Goal: Transaction & Acquisition: Purchase product/service

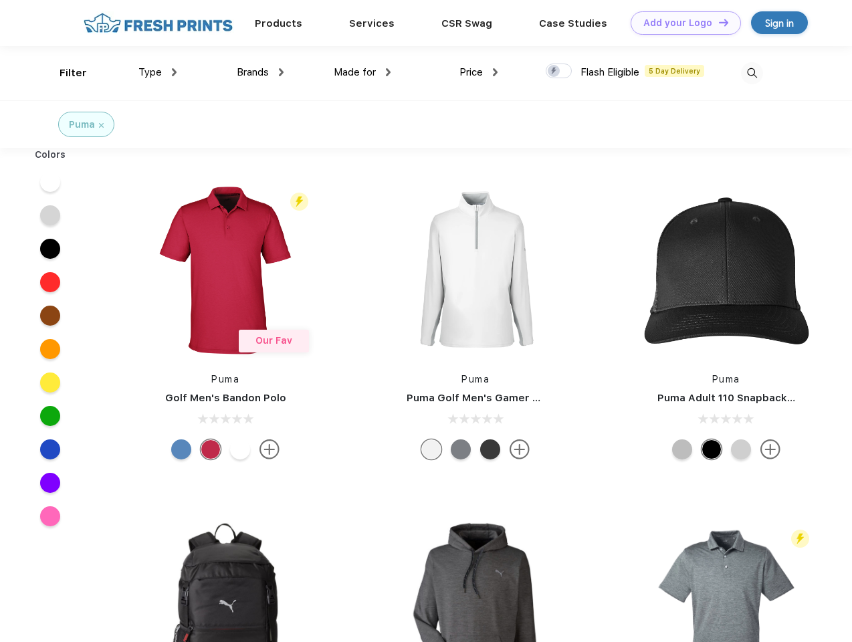
click at [681, 23] on link "Add your Logo Design Tool" at bounding box center [686, 22] width 110 height 23
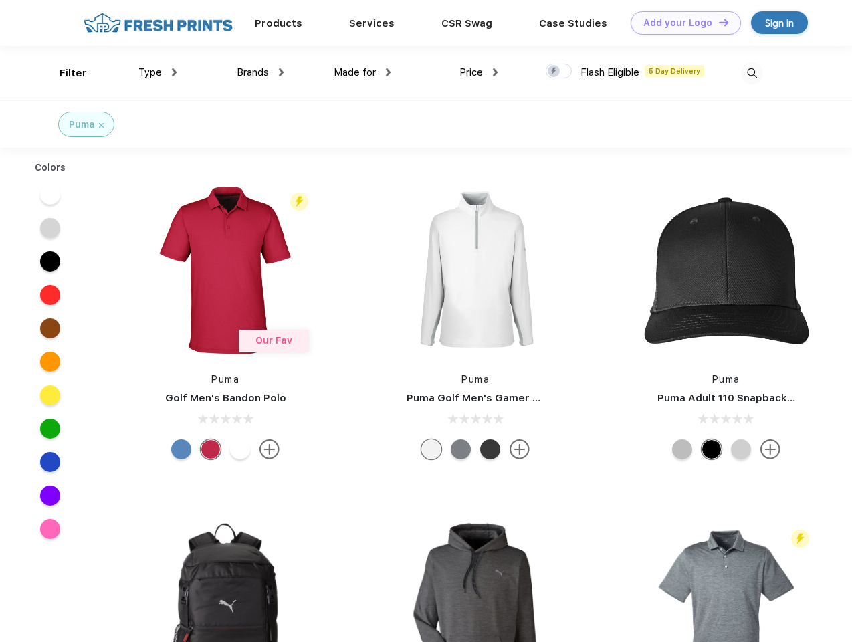
click at [0, 0] on div "Design Tool" at bounding box center [0, 0] width 0 height 0
click at [718, 22] on link "Add your Logo Design Tool" at bounding box center [686, 22] width 110 height 23
click at [64, 73] on div "Filter" at bounding box center [73, 73] width 27 height 15
click at [158, 72] on span "Type" at bounding box center [149, 72] width 23 height 12
click at [260, 72] on span "Brands" at bounding box center [253, 72] width 32 height 12
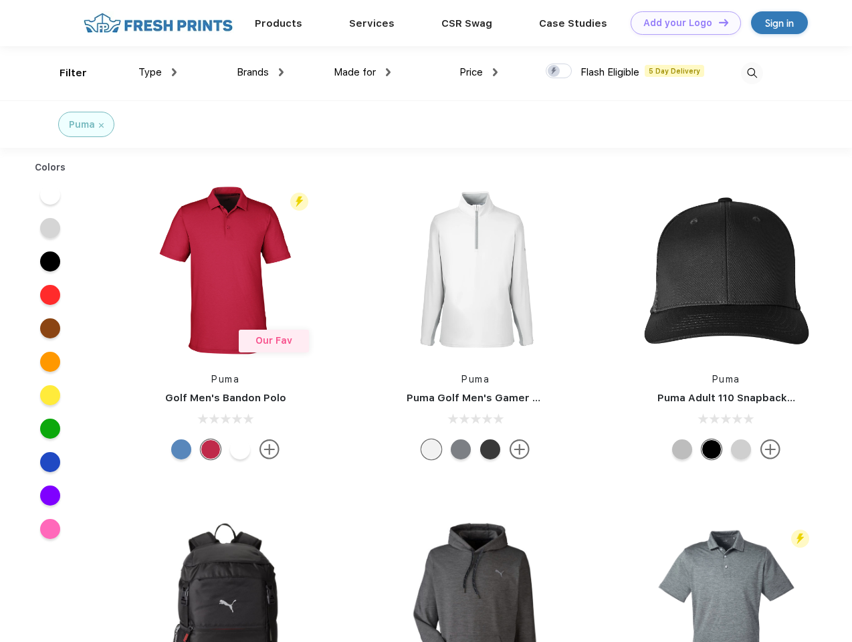
click at [363, 72] on span "Made for" at bounding box center [355, 72] width 42 height 12
click at [479, 72] on span "Price" at bounding box center [471, 72] width 23 height 12
click at [559, 72] on div at bounding box center [559, 71] width 26 height 15
click at [555, 72] on input "checkbox" at bounding box center [550, 67] width 9 height 9
click at [752, 73] on img at bounding box center [752, 73] width 22 height 22
